Goal: Navigation & Orientation: Find specific page/section

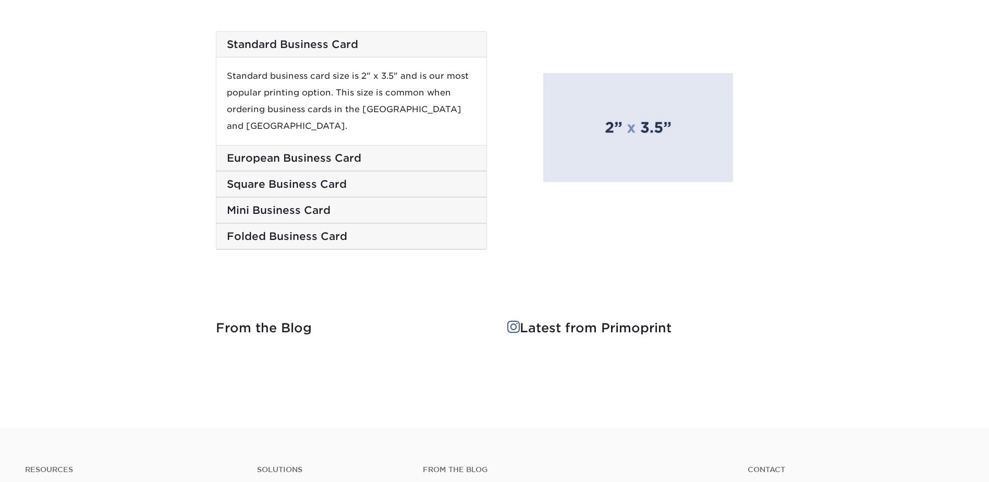
scroll to position [2206, 0]
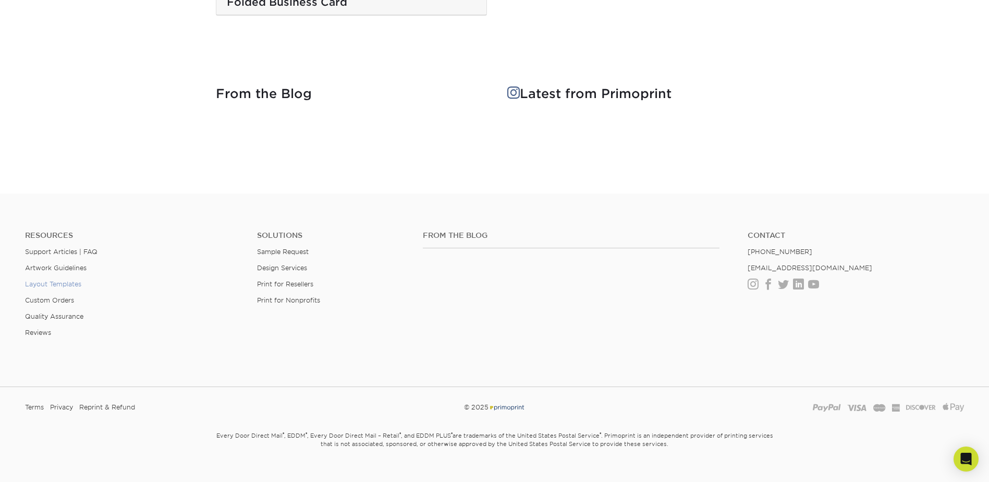
click at [65, 280] on link "Layout Templates" at bounding box center [53, 284] width 56 height 8
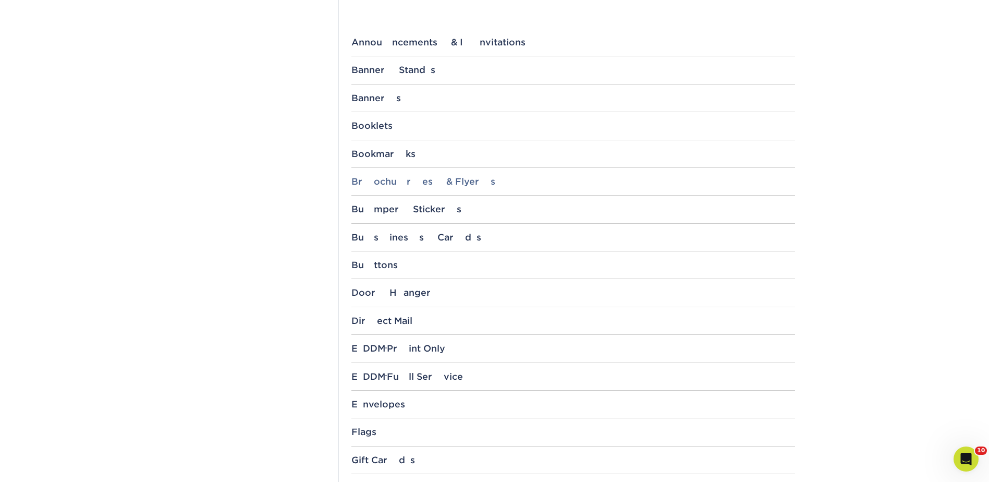
scroll to position [417, 0]
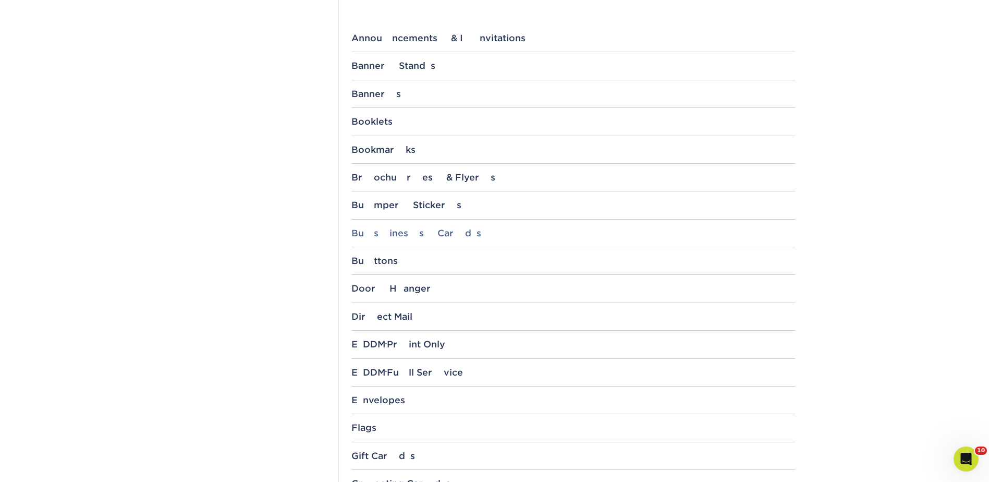
click at [401, 234] on div "Business Cards" at bounding box center [573, 233] width 444 height 10
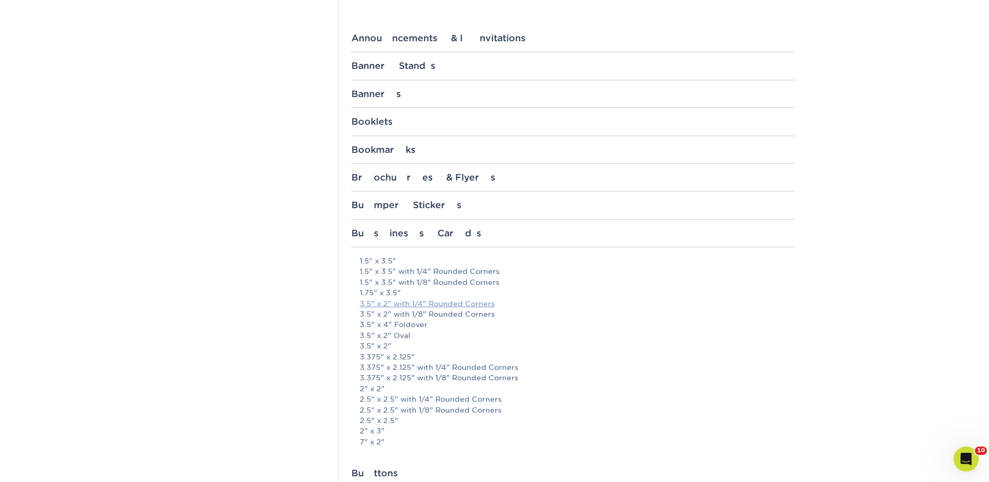
click at [438, 304] on link "3.5" x 2" with 1/4" Rounded Corners" at bounding box center [427, 303] width 135 height 8
click at [449, 311] on link "3.5" x 2" with 1/8" Rounded Corners" at bounding box center [427, 314] width 135 height 8
